Goal: Find specific page/section: Find specific page/section

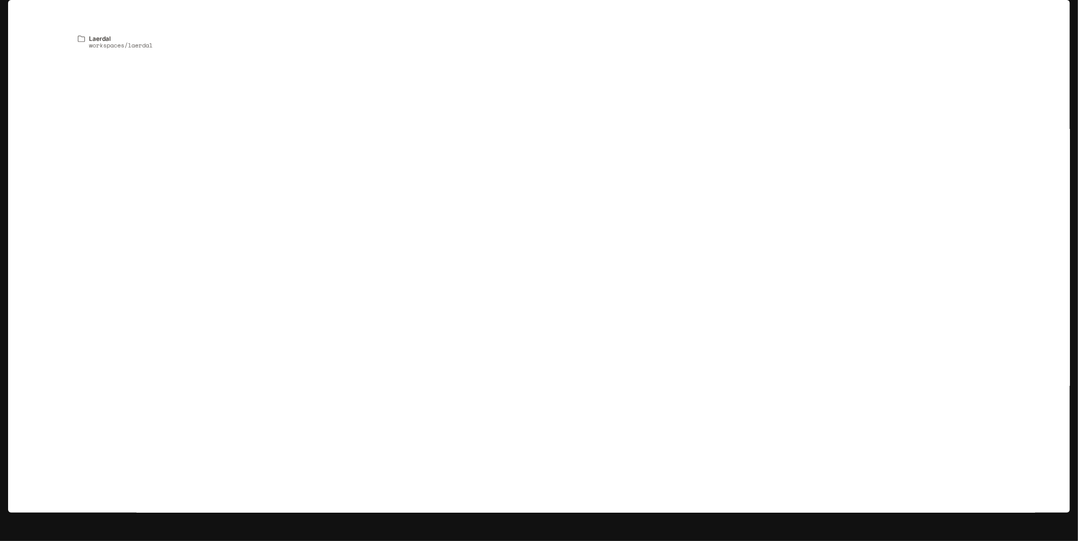
click at [107, 12] on p "Laerdal" at bounding box center [115, 14] width 26 height 9
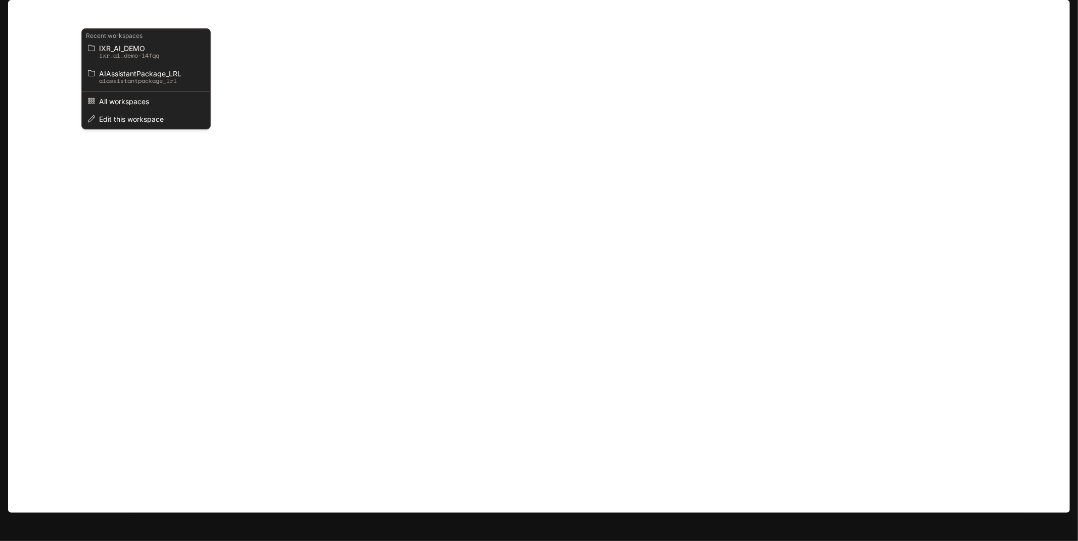
click at [50, 58] on div "Open workspace menu" at bounding box center [539, 270] width 1078 height 541
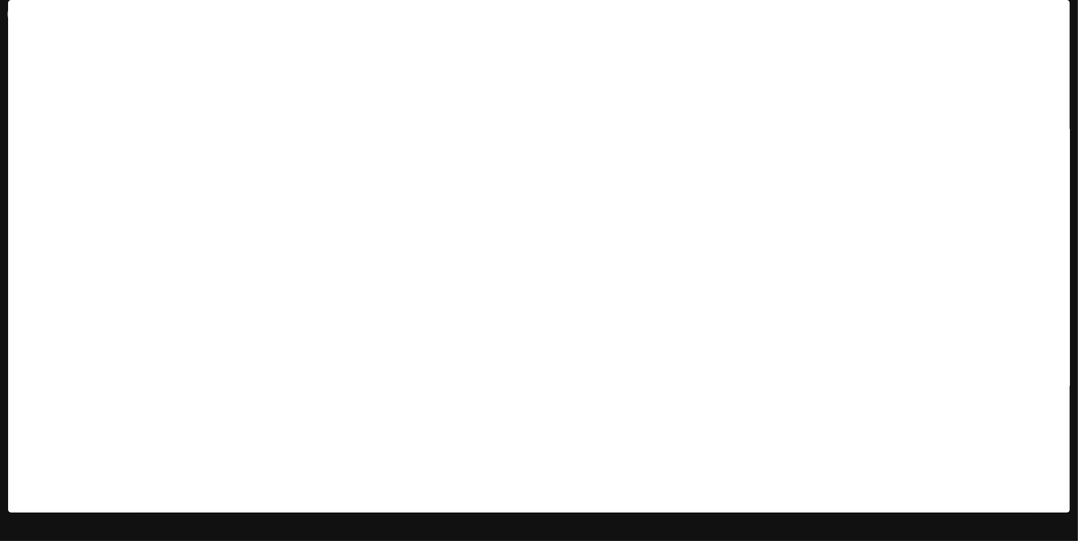
click at [18, 12] on icon at bounding box center [15, 12] width 7 height 7
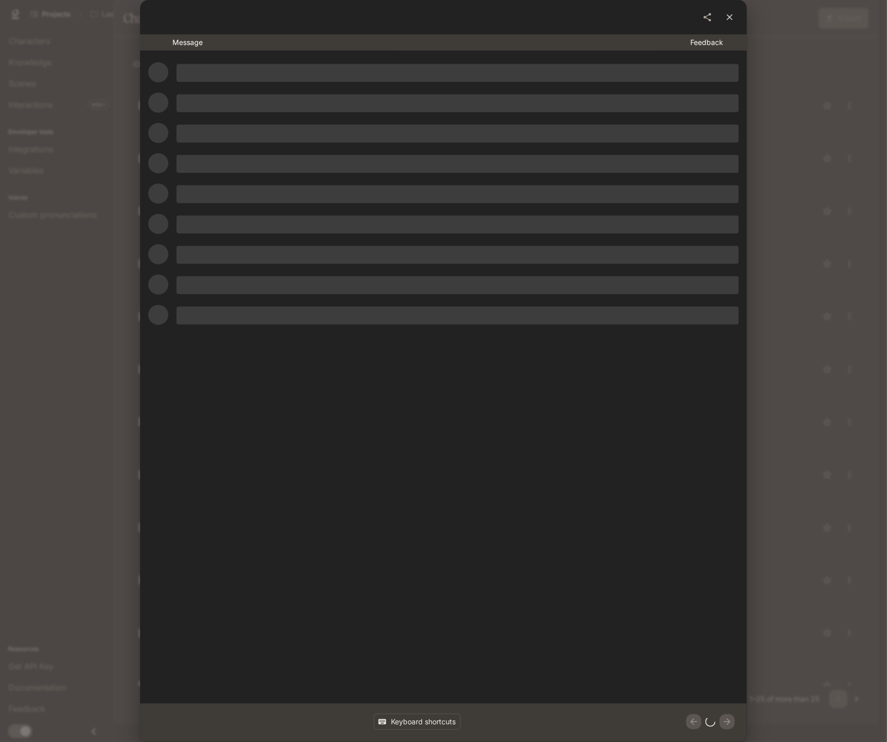
click at [730, 22] on button "close" at bounding box center [729, 17] width 18 height 18
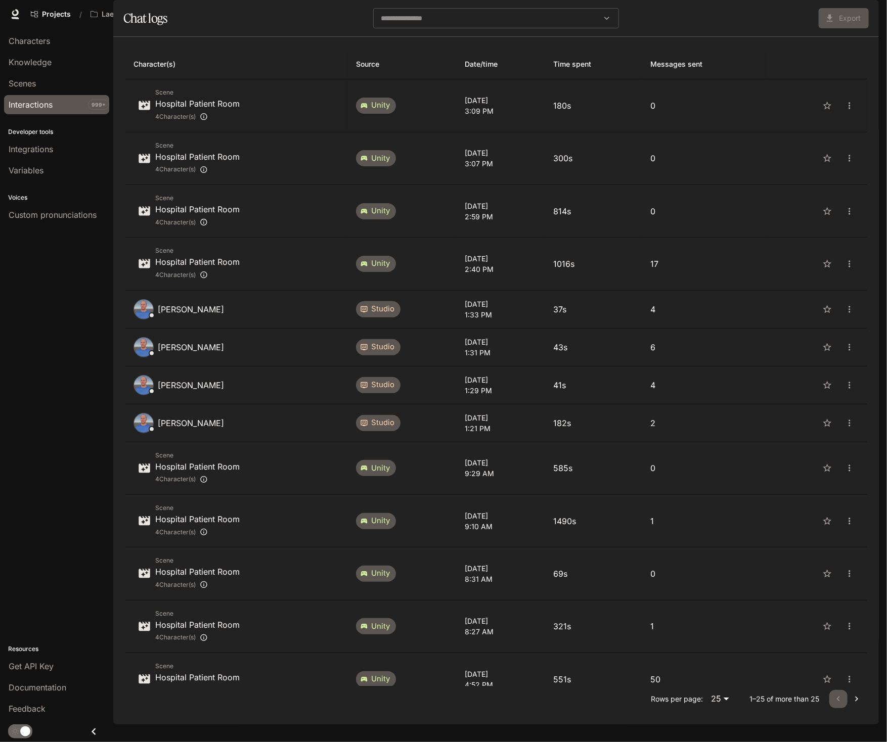
click at [286, 123] on div "Scene Hospital Patient Room 4 Character(s)" at bounding box center [236, 105] width 206 height 36
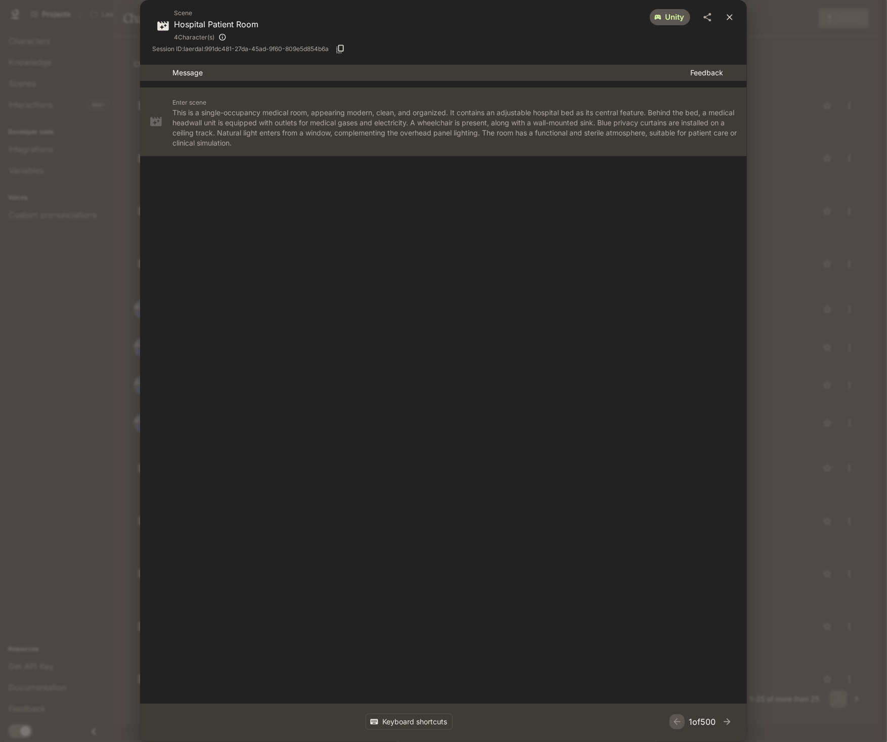
click at [729, 20] on icon "close" at bounding box center [729, 17] width 10 height 10
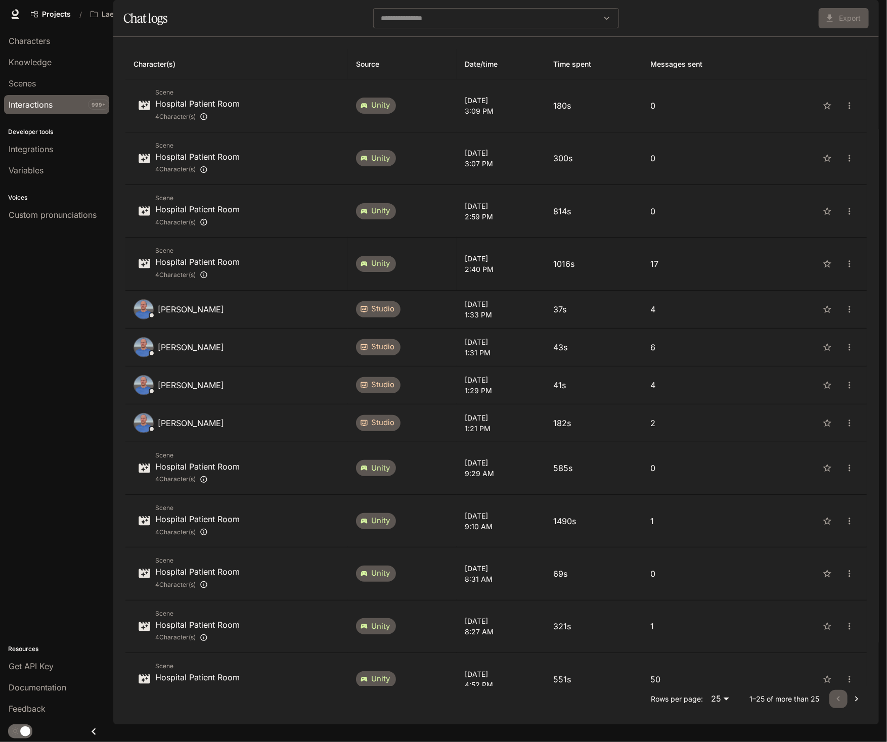
click at [524, 290] on td "Mon, Sep 22, 2025 2:40 PM" at bounding box center [500, 264] width 88 height 53
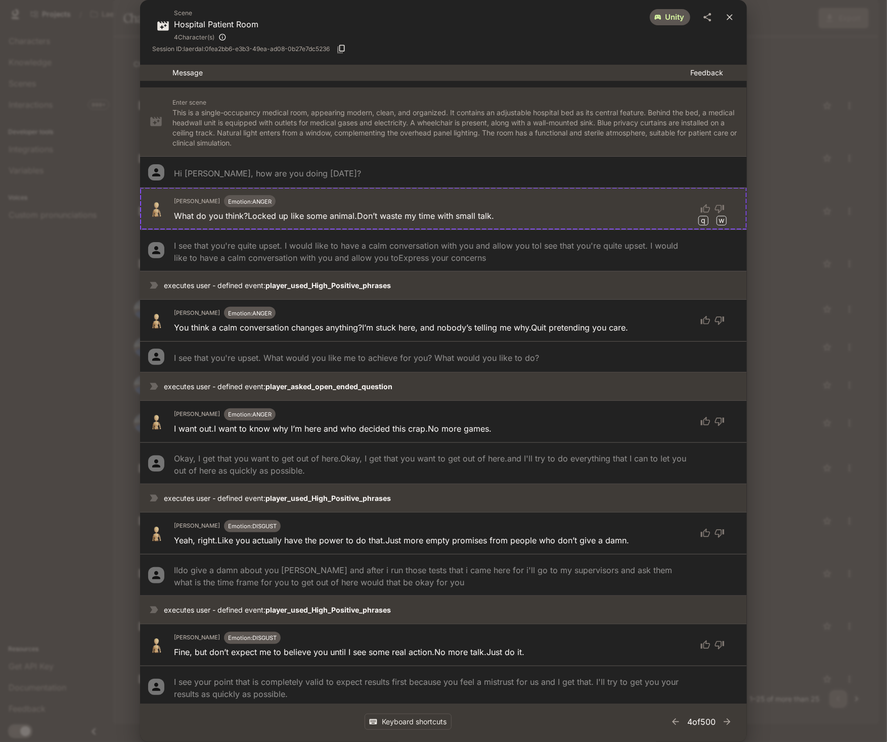
click at [723, 13] on button "close" at bounding box center [729, 17] width 18 height 18
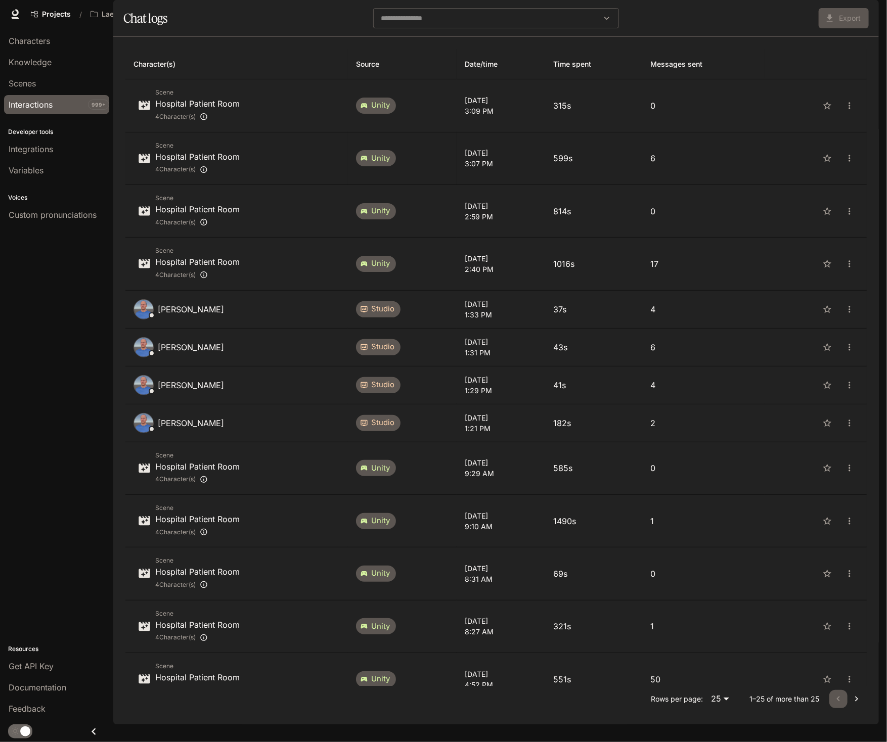
click at [296, 185] on td "Scene Hospital Patient Room 4 Character(s)" at bounding box center [236, 158] width 222 height 53
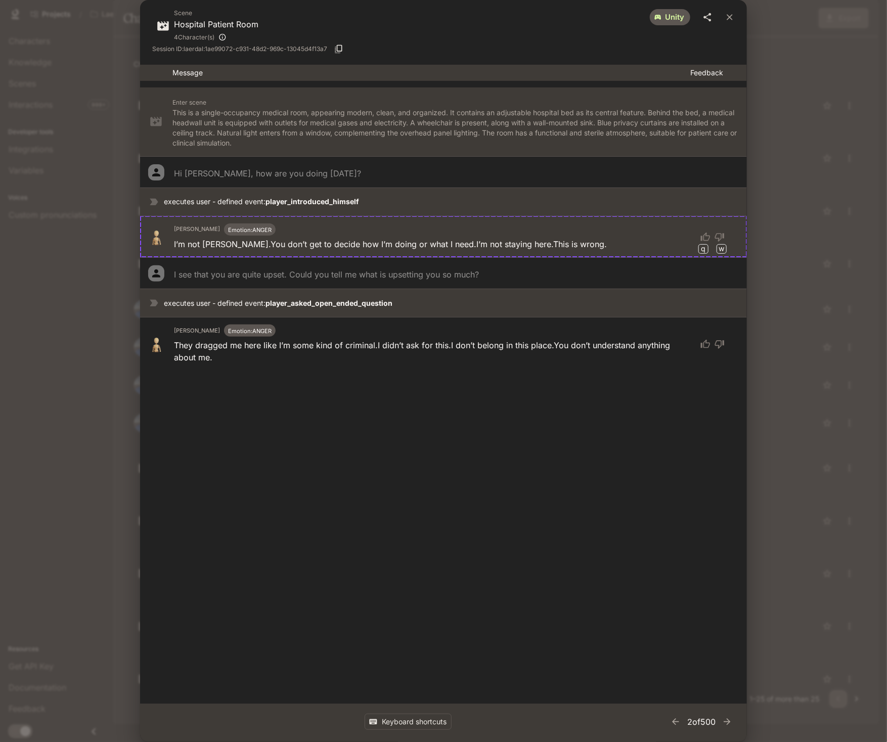
click at [705, 20] on icon "share" at bounding box center [707, 17] width 10 height 10
